Goal: Check status: Check status

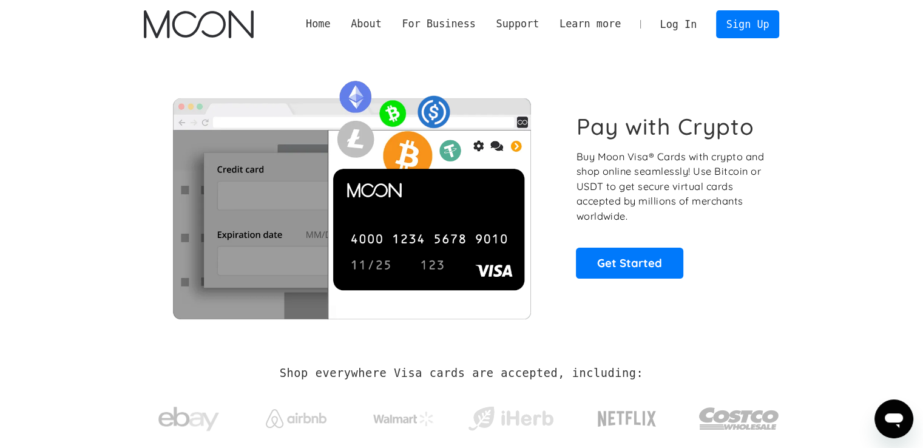
click at [680, 26] on link "Log In" at bounding box center [678, 24] width 57 height 27
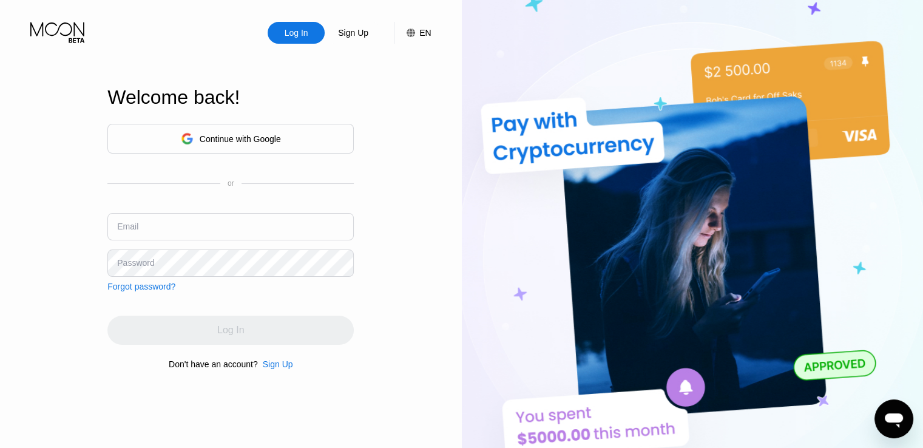
click at [155, 237] on input "text" at bounding box center [230, 226] width 246 height 27
type input "[PERSON_NAME][EMAIL_ADDRESS][DOMAIN_NAME]"
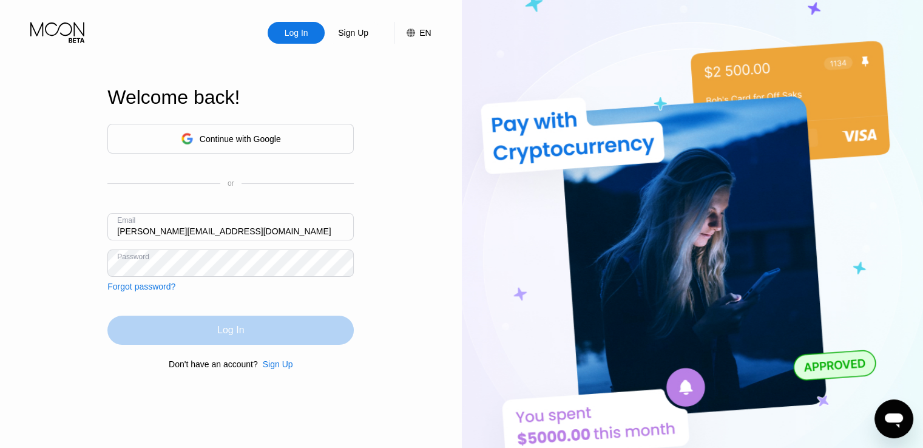
click at [182, 332] on div "Log In" at bounding box center [230, 329] width 246 height 29
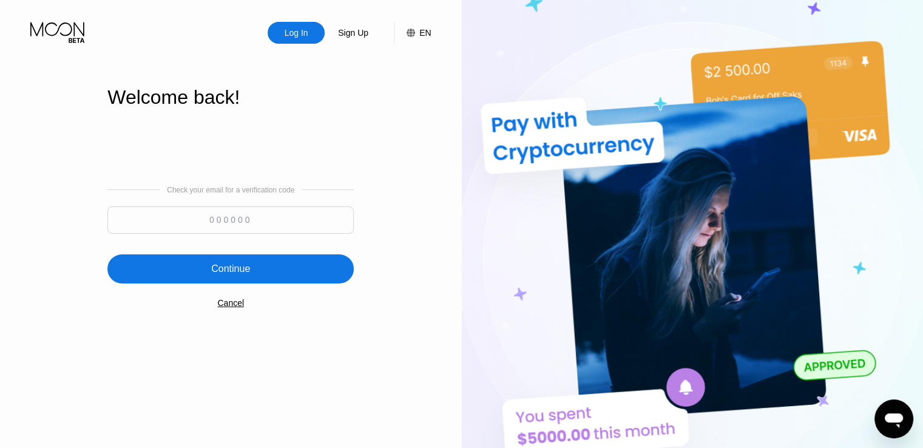
click at [231, 226] on input at bounding box center [230, 219] width 246 height 27
type input "724601"
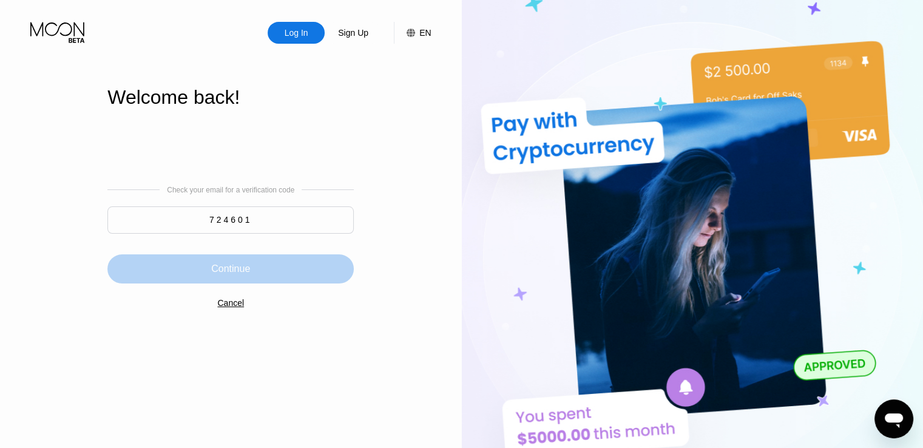
click at [254, 262] on div "Continue" at bounding box center [230, 268] width 246 height 29
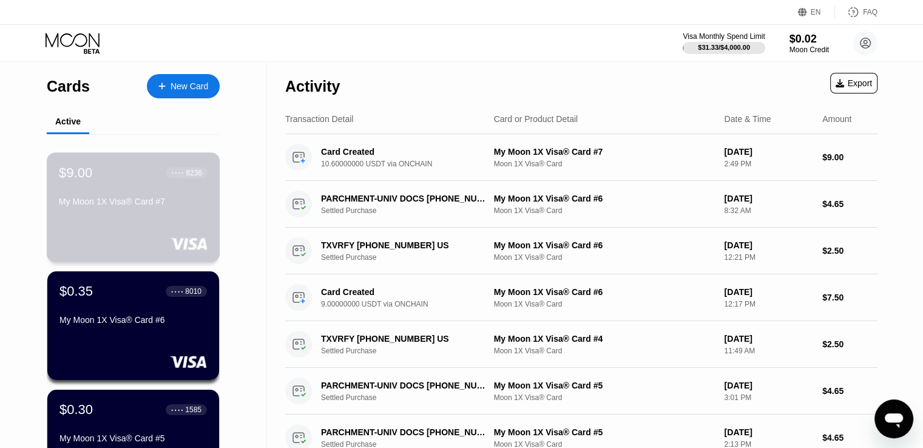
click at [200, 191] on div "$9.00 ● ● ● ● 8236 My Moon 1X Visa® Card #7" at bounding box center [133, 187] width 149 height 47
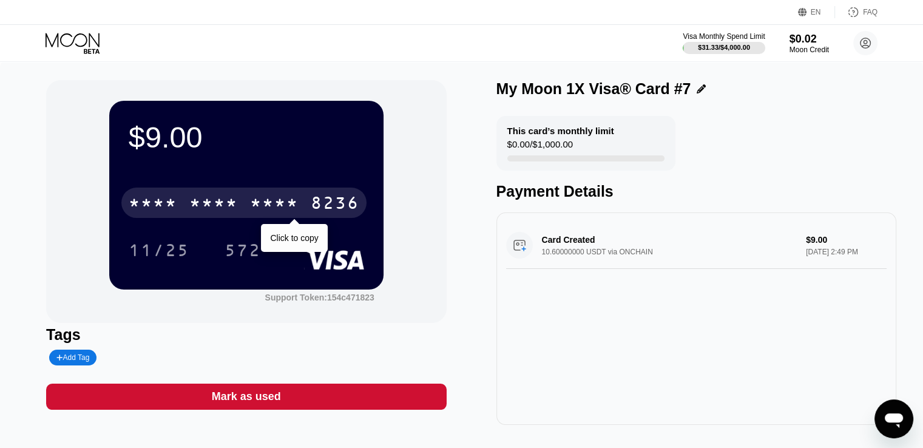
click at [277, 209] on div "* * * *" at bounding box center [274, 204] width 49 height 19
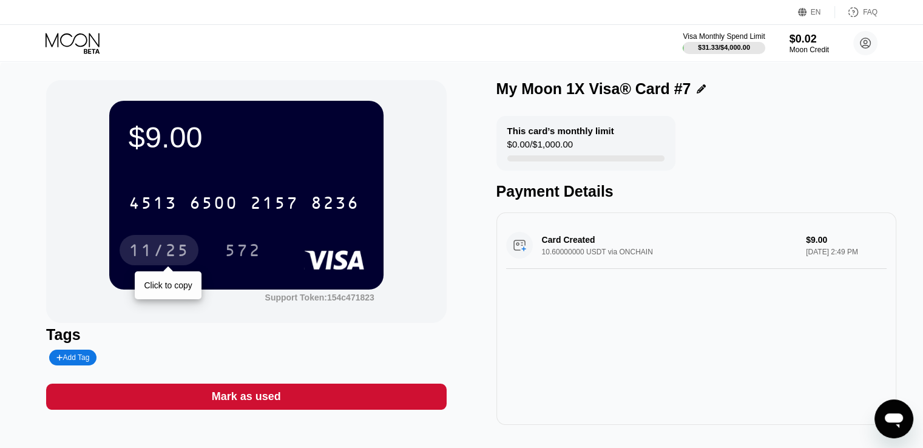
click at [141, 246] on div "11/25" at bounding box center [159, 251] width 61 height 19
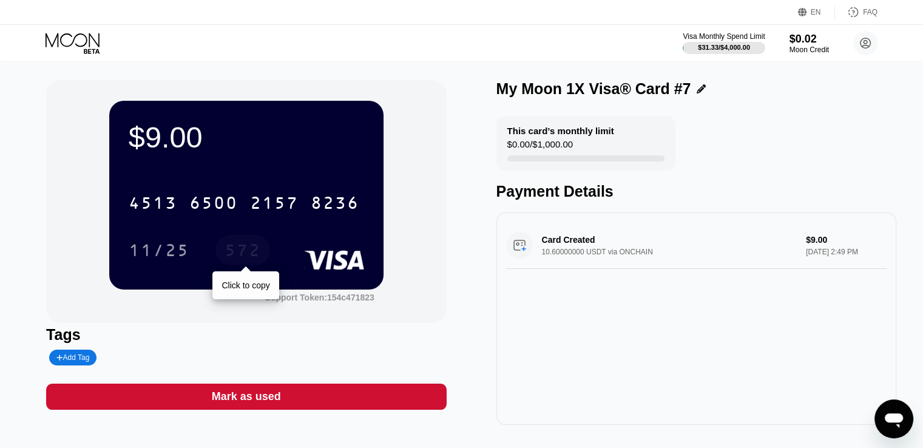
click at [245, 260] on div "572" at bounding box center [242, 251] width 36 height 19
